Goal: Purchase product/service

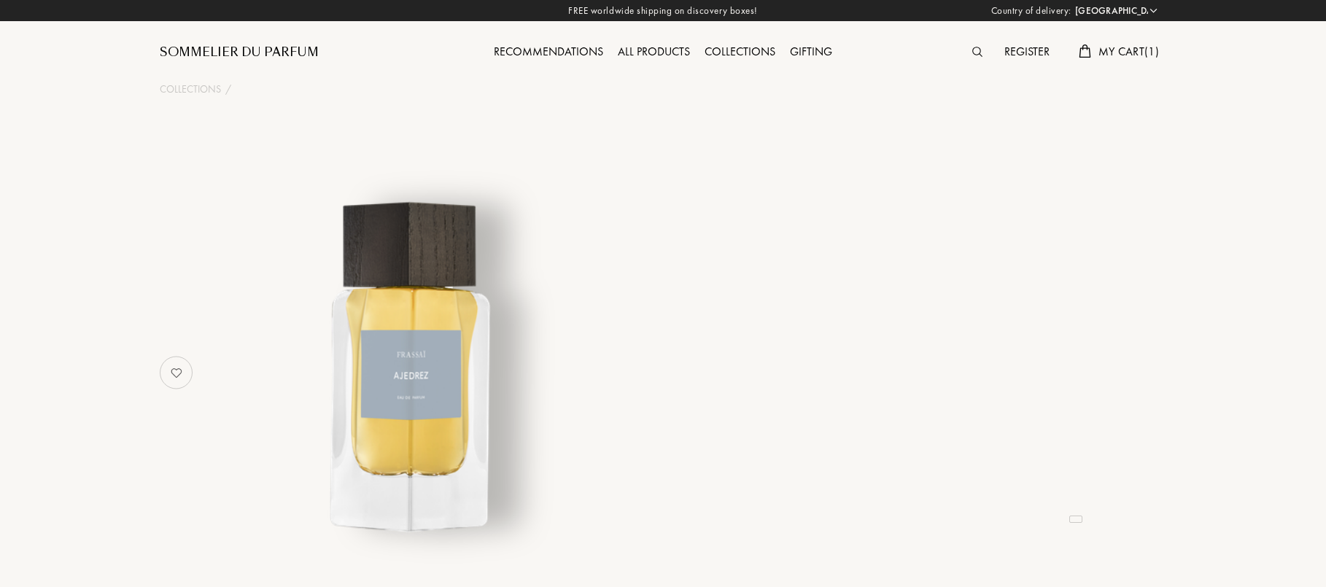
select select "UK"
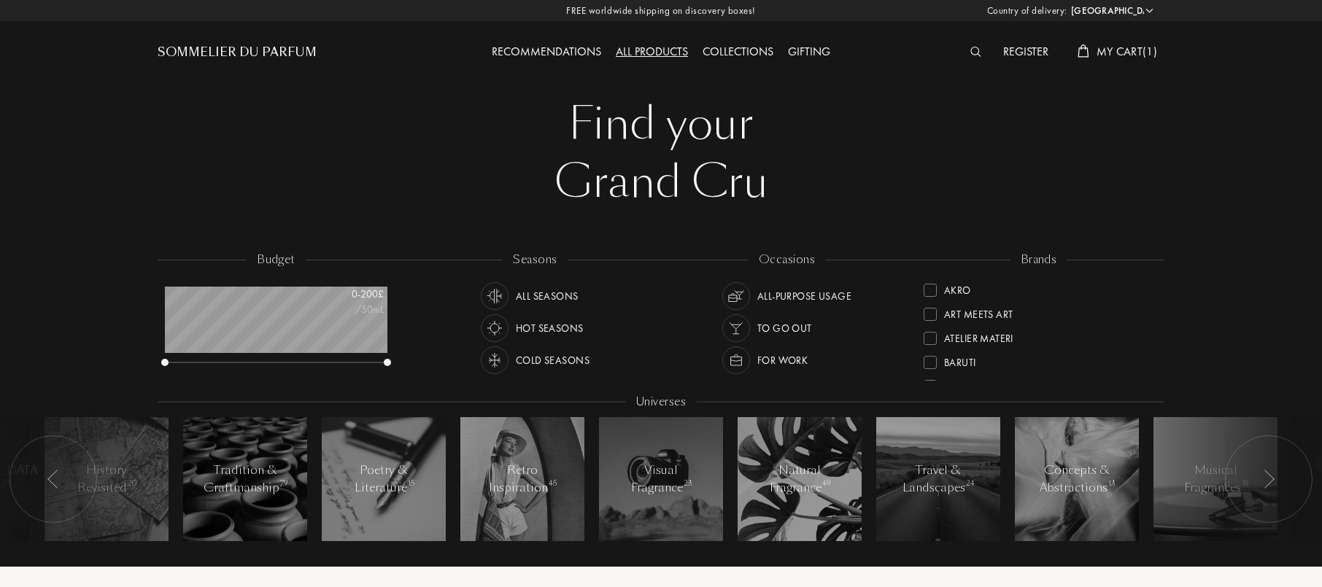
select select "UK"
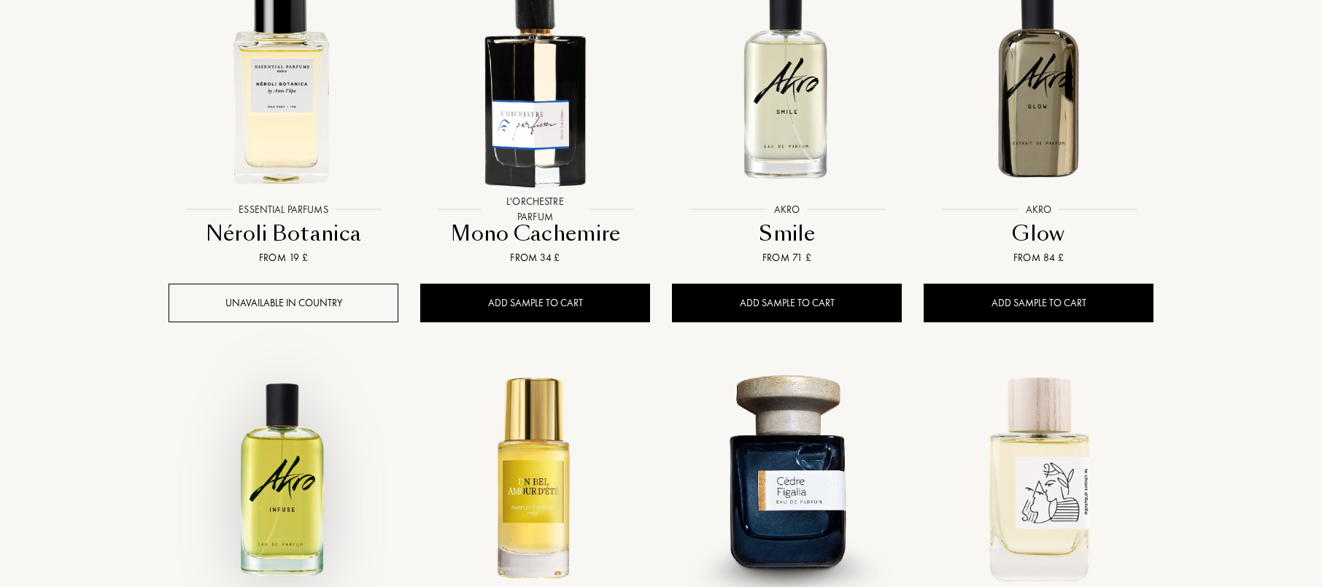
scroll to position [1260, 0]
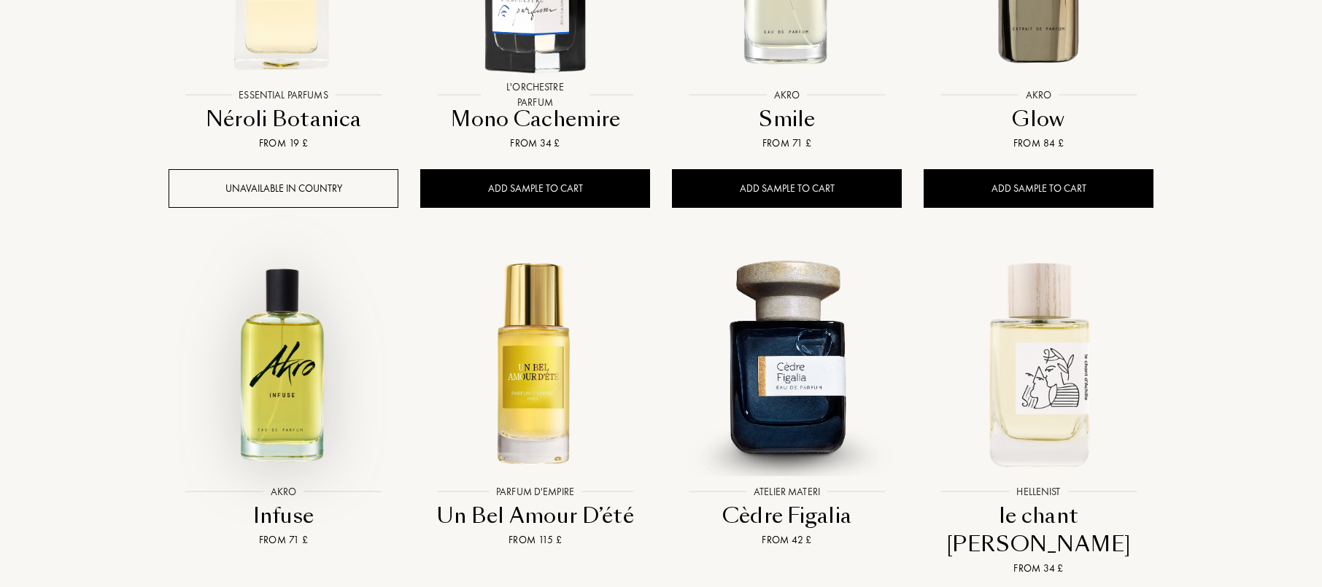
click at [278, 325] on img at bounding box center [283, 363] width 227 height 227
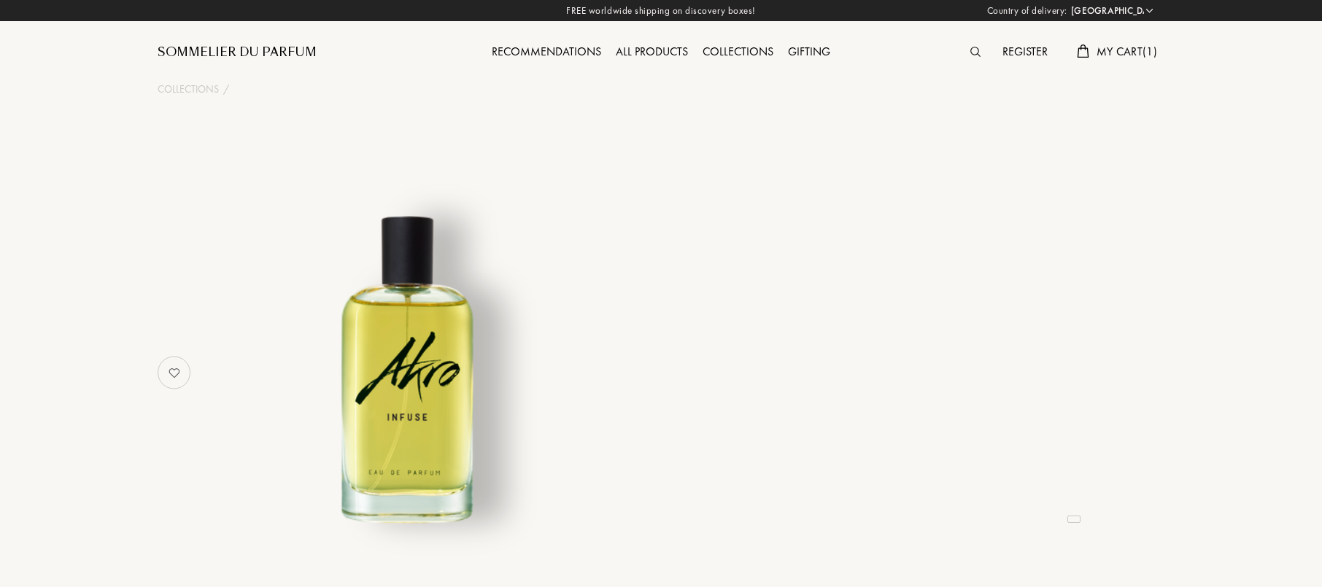
select select "UK"
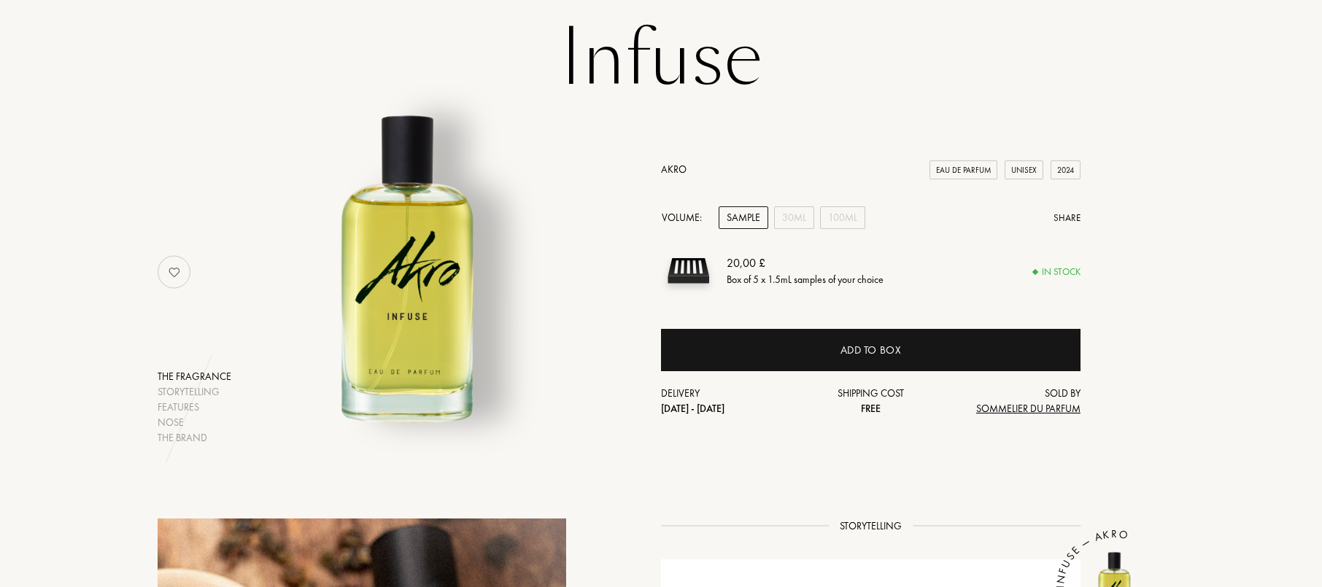
scroll to position [100, 0]
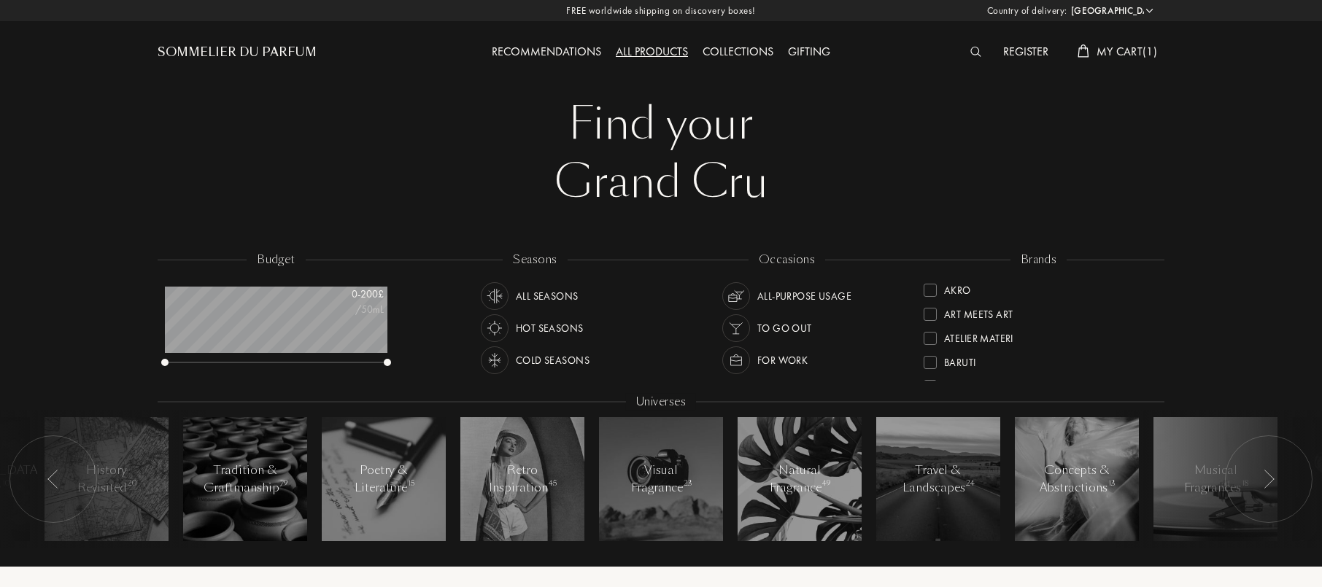
select select "UK"
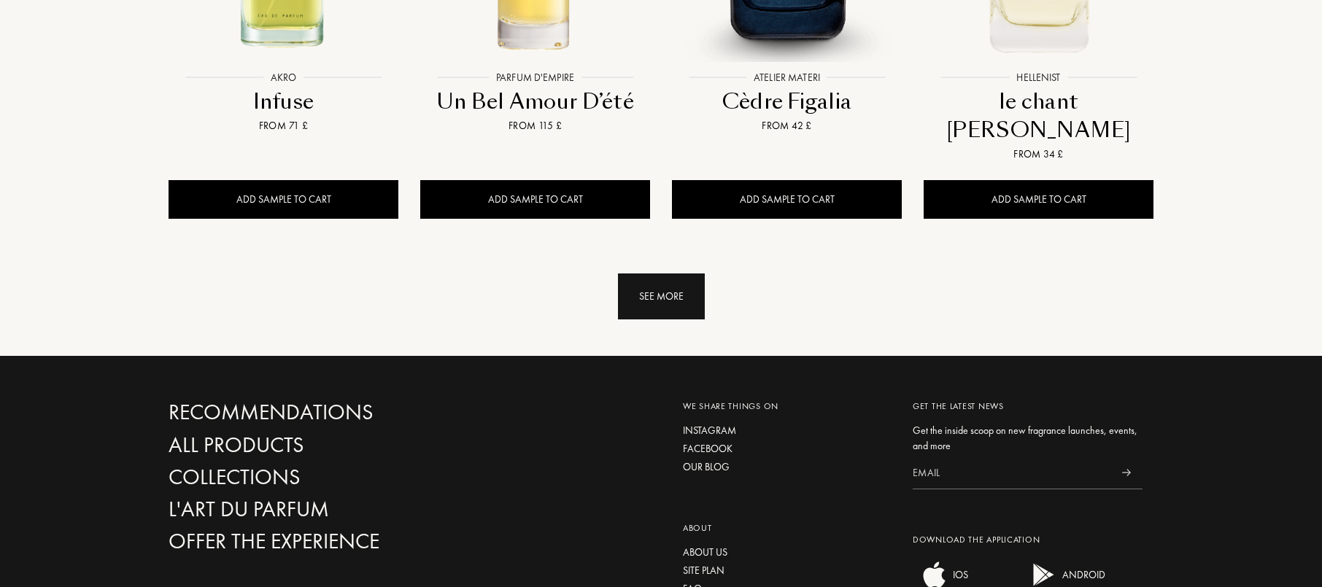
scroll to position [1659, 0]
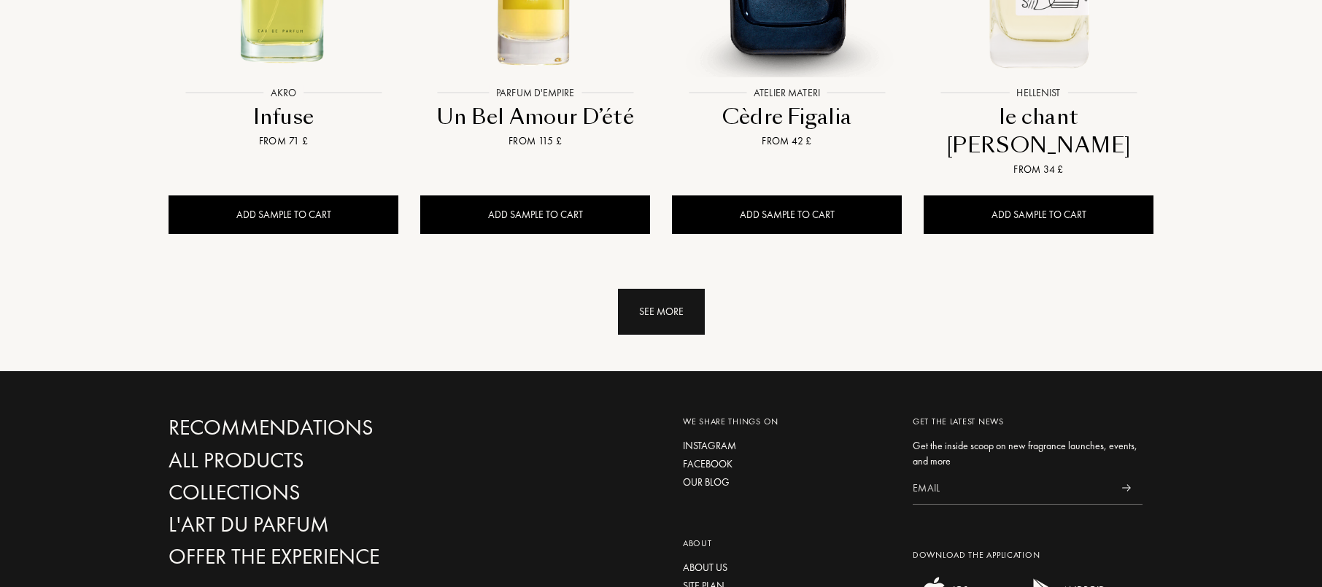
click at [665, 289] on div "See more" at bounding box center [661, 312] width 87 height 46
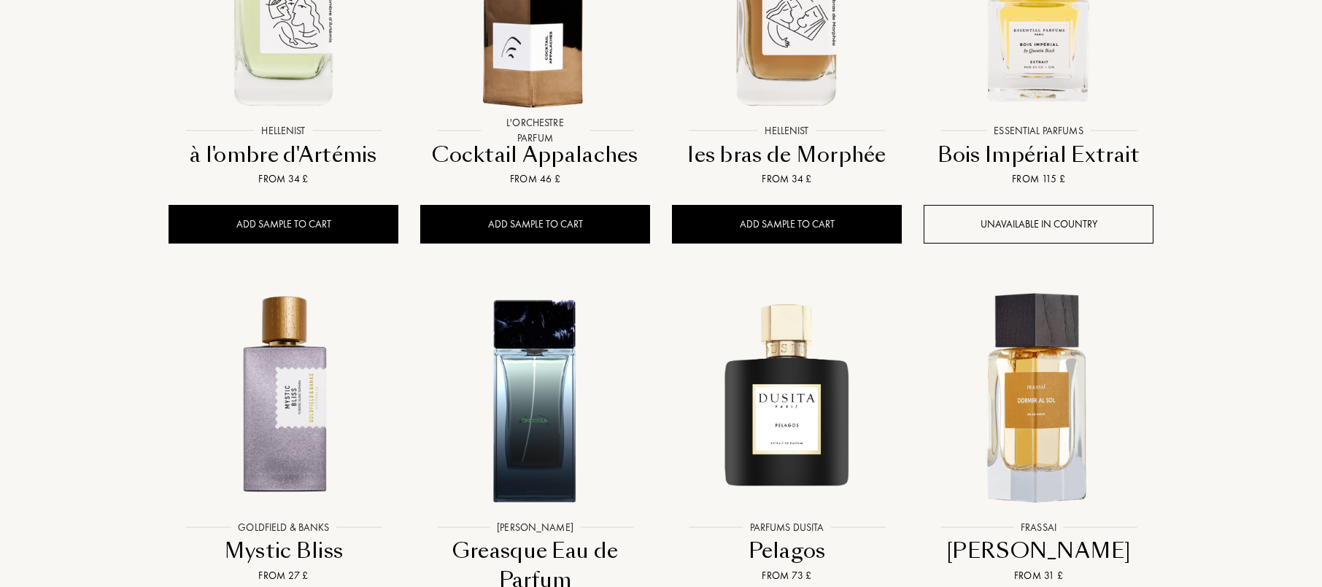
scroll to position [2072, 0]
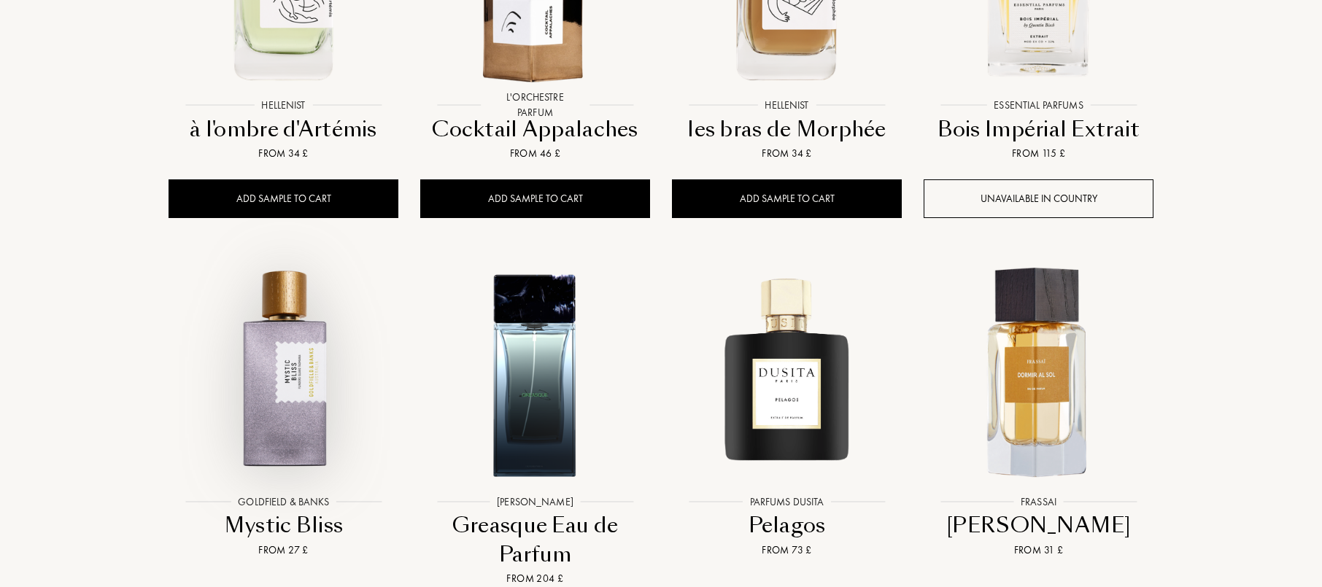
click at [326, 326] on img at bounding box center [283, 373] width 227 height 227
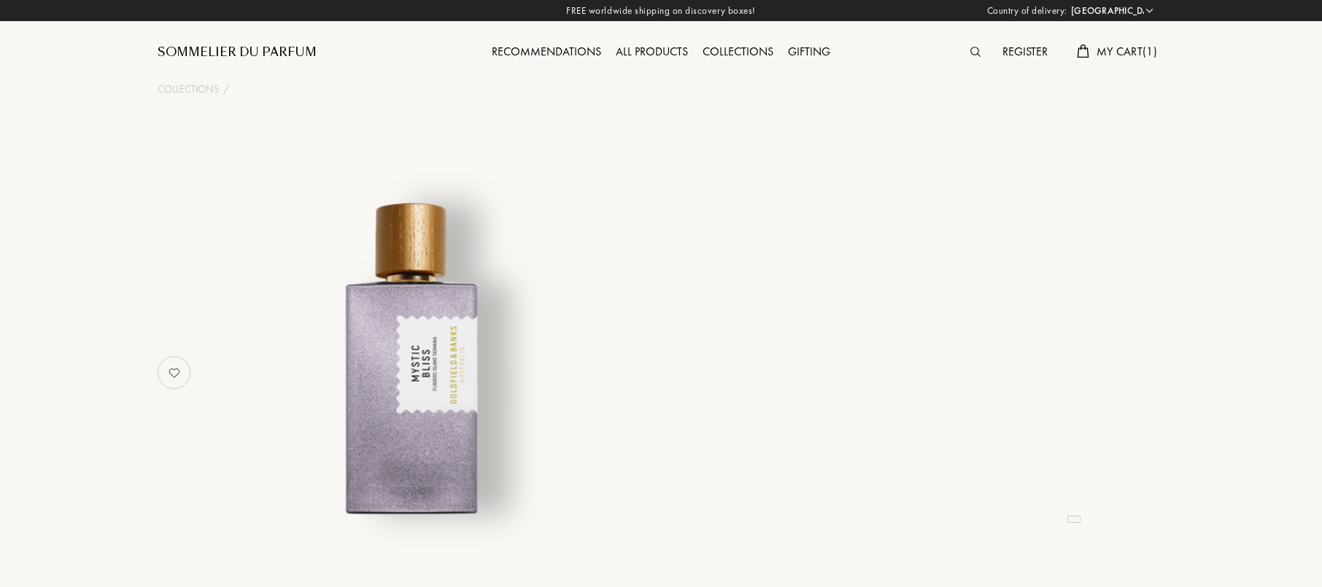
select select "UK"
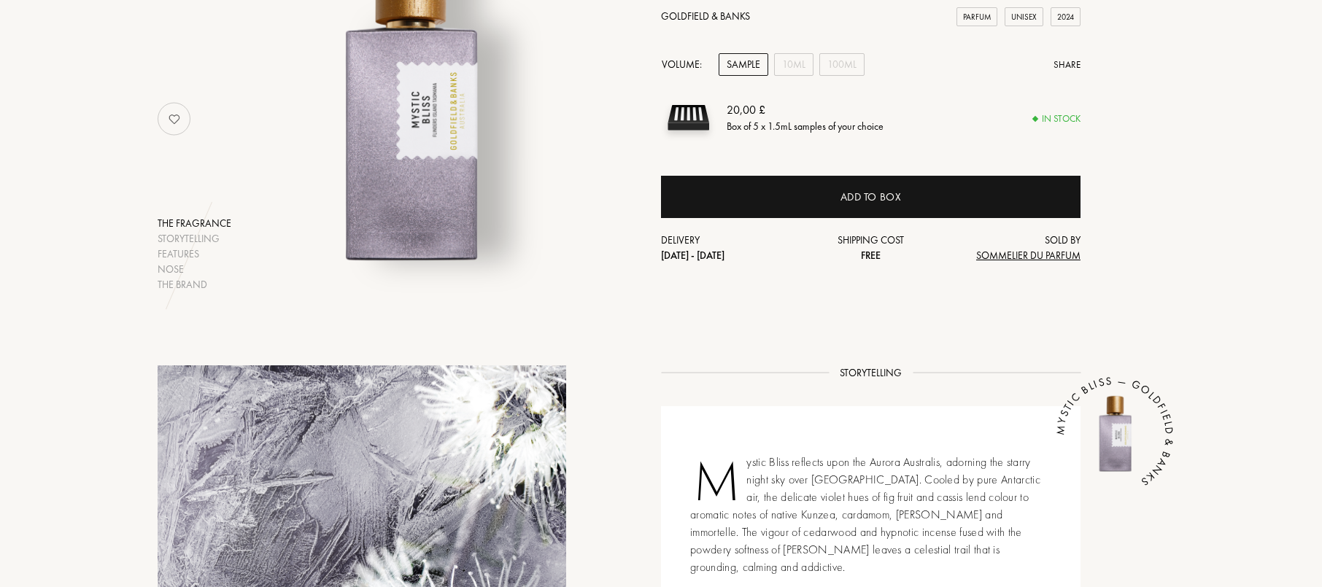
scroll to position [63, 0]
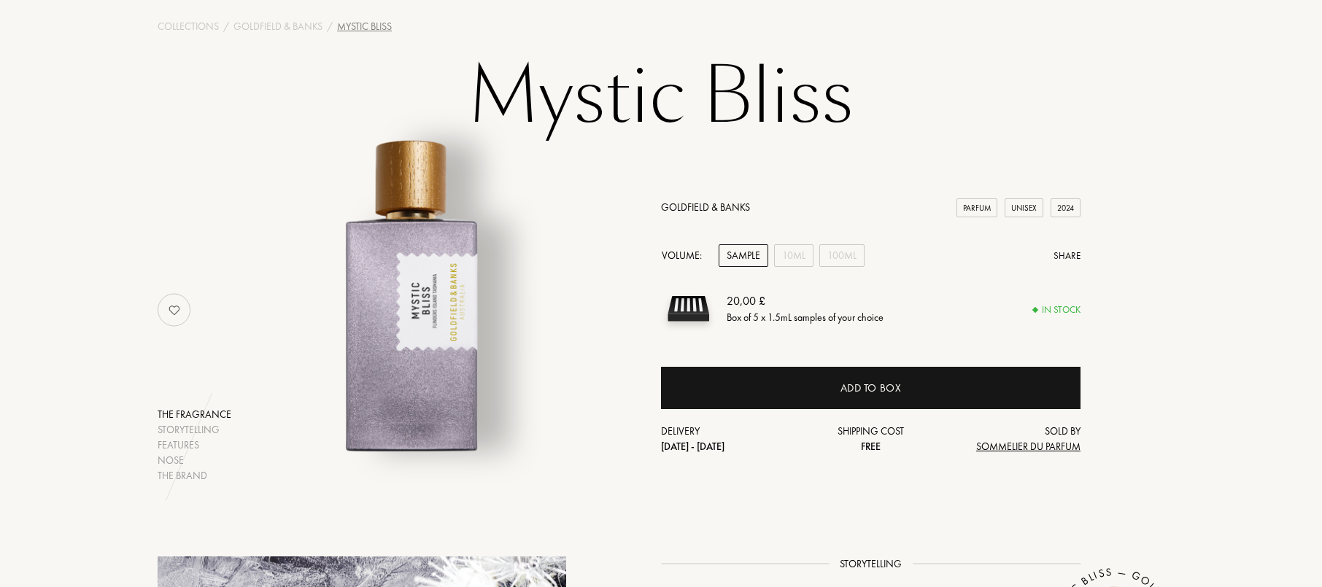
click at [1067, 249] on div "Share" at bounding box center [1067, 256] width 27 height 15
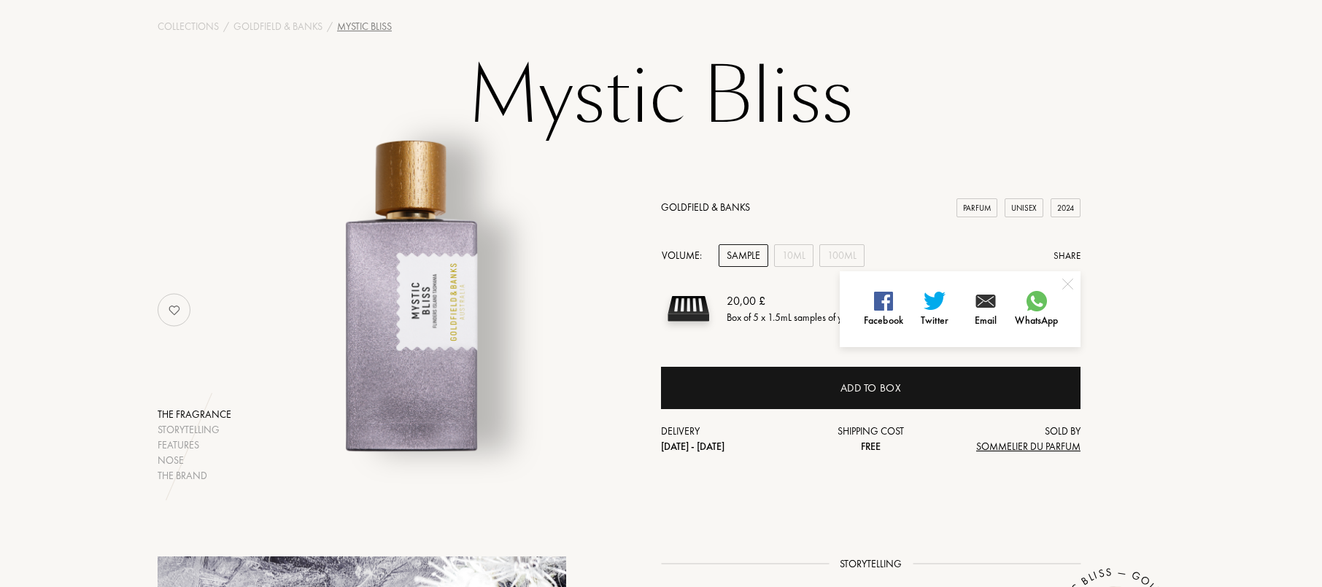
click at [1017, 85] on h1 "Mystic Bliss" at bounding box center [661, 97] width 730 height 80
